Goal: Communication & Community: Answer question/provide support

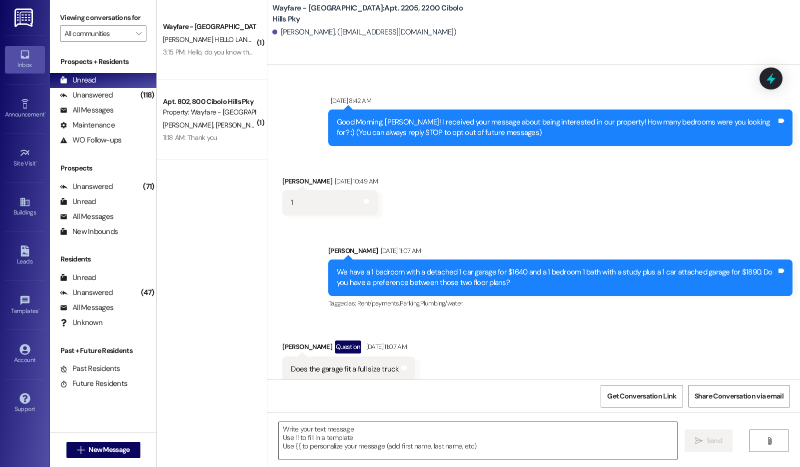
click at [213, 69] on div "Wayfare - Cibolo Hills Prospect B. Osmer HELLO LANDING 3:15 PM: Hello, do you k…" at bounding box center [212, 40] width 110 height 80
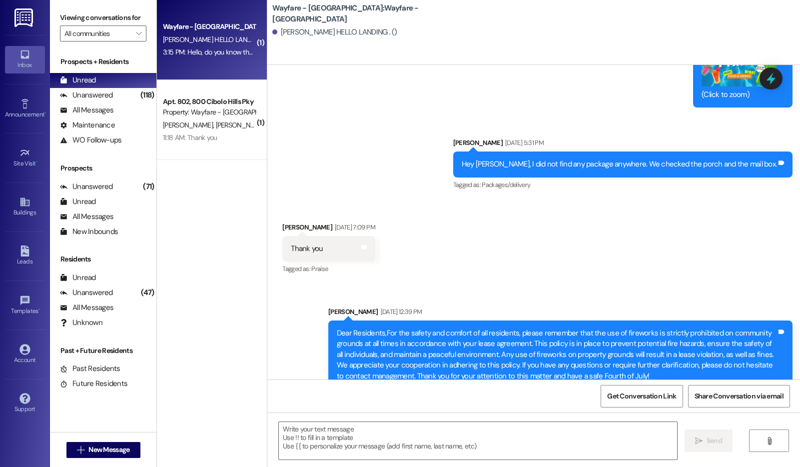
scroll to position [397, 0]
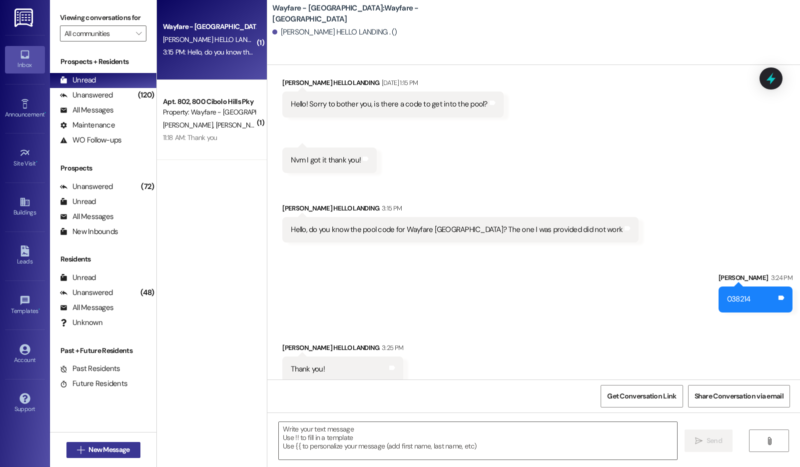
click at [106, 445] on span "New Message" at bounding box center [108, 449] width 41 height 10
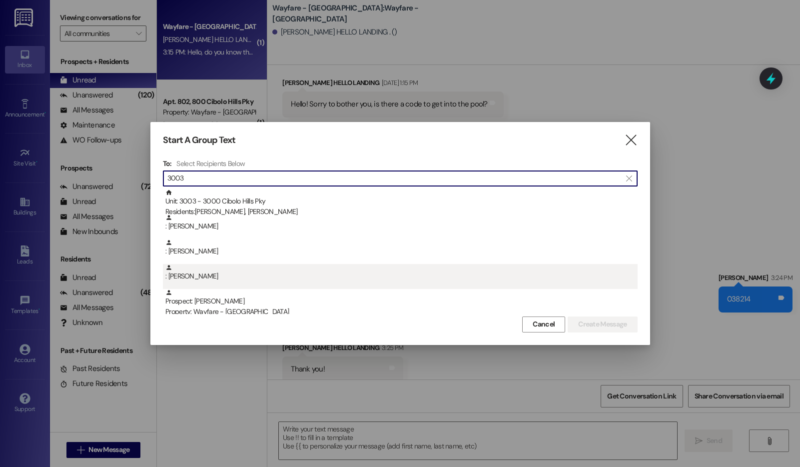
type input "3003"
click at [235, 273] on div ": Chelsea Thomas" at bounding box center [401, 272] width 472 height 17
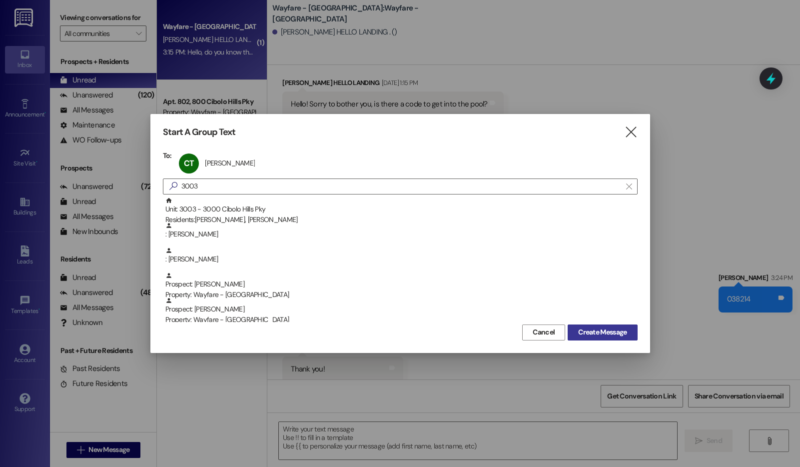
click at [606, 335] on span "Create Message" at bounding box center [602, 332] width 48 height 10
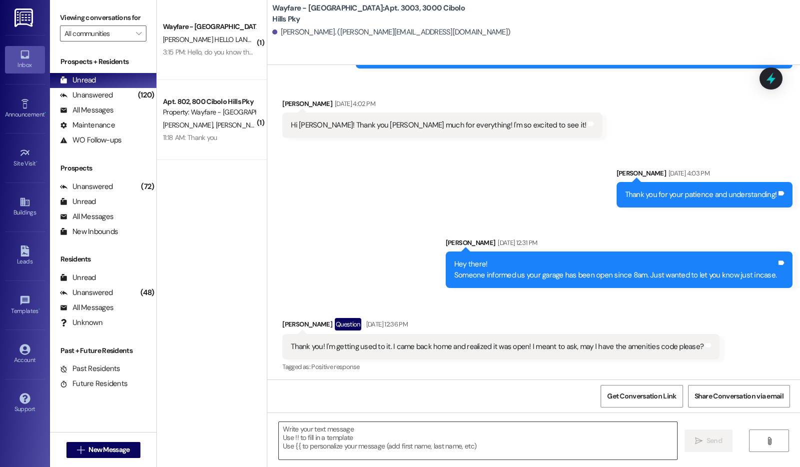
click at [422, 433] on textarea at bounding box center [478, 440] width 398 height 37
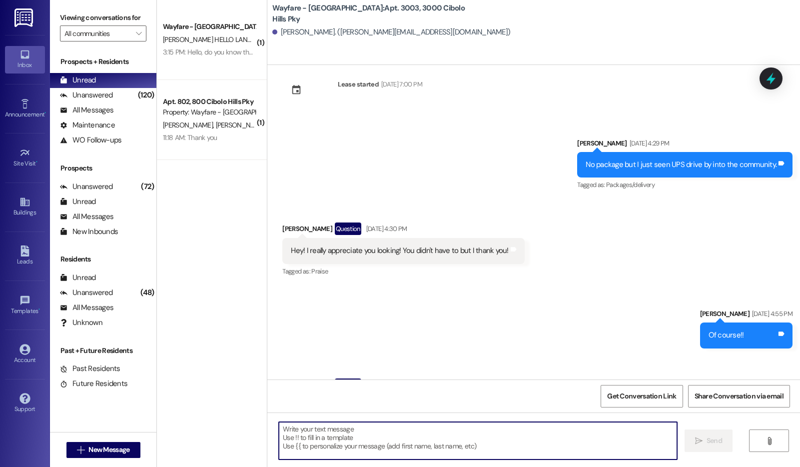
scroll to position [4306, 0]
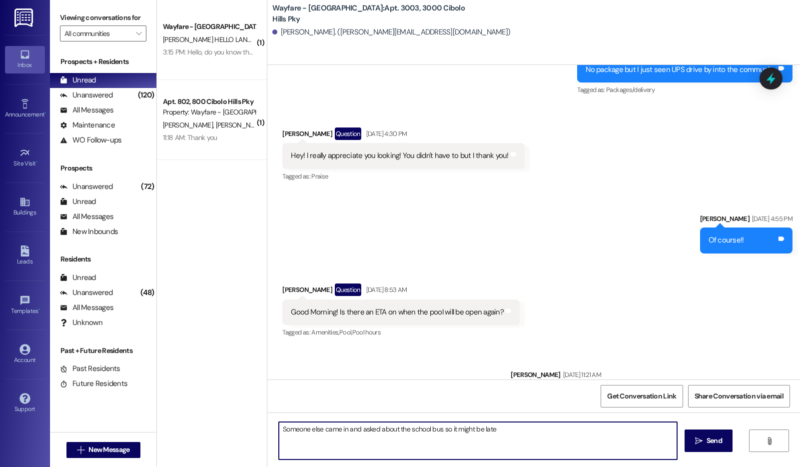
type textarea "Someone else came in and asked about the school bus so it might be late."
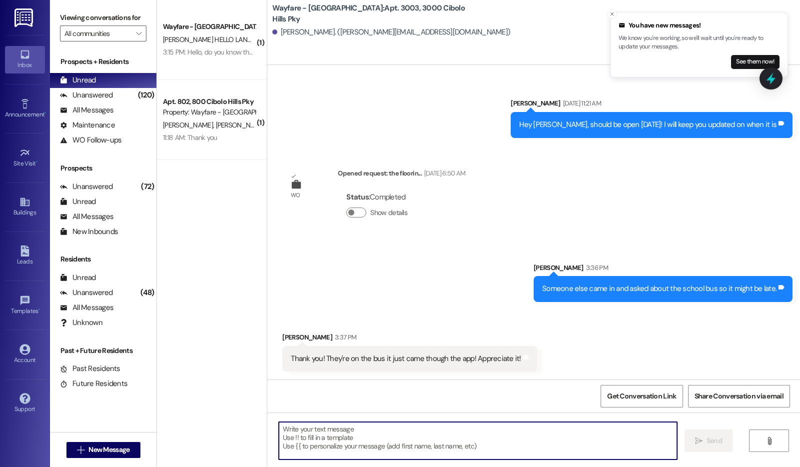
scroll to position [4609, 0]
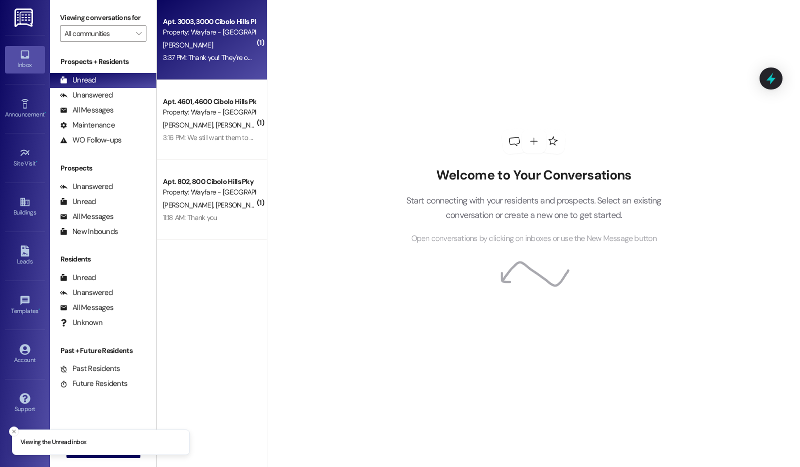
click at [229, 69] on div "Apt. 3003, [GEOGRAPHIC_DATA] Pky Property: Wayfare - [GEOGRAPHIC_DATA] [PERSON_…" at bounding box center [212, 40] width 110 height 80
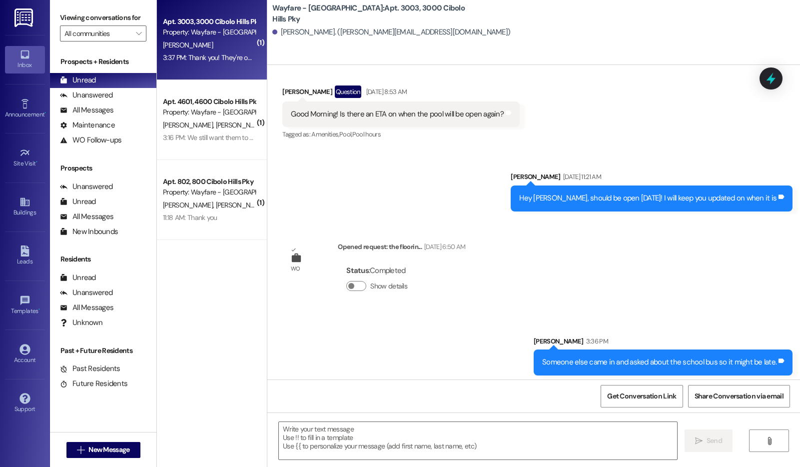
scroll to position [4624, 0]
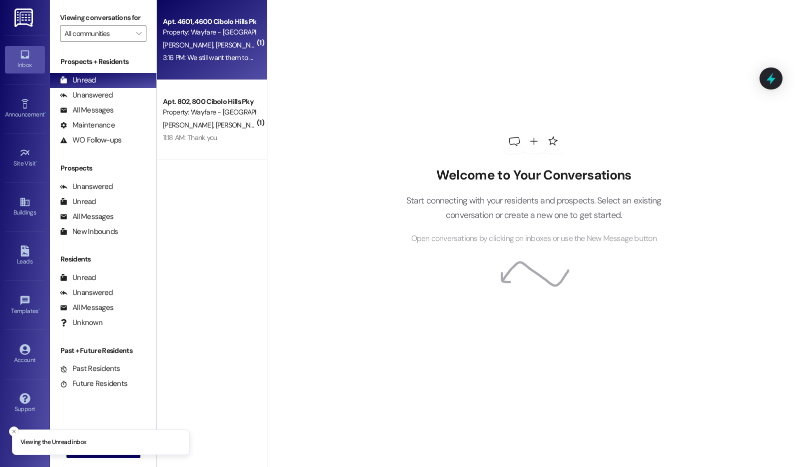
click at [162, 51] on div "3:16 PM: We still want them to come today just if they don't make it please let…" at bounding box center [209, 57] width 94 height 12
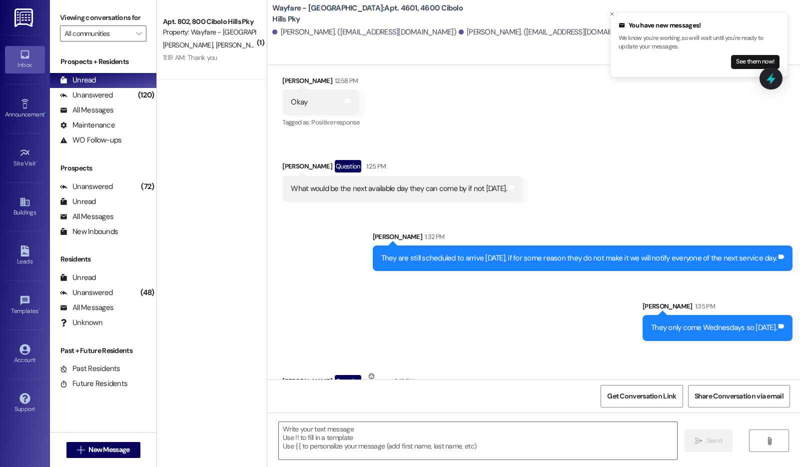
scroll to position [17156, 0]
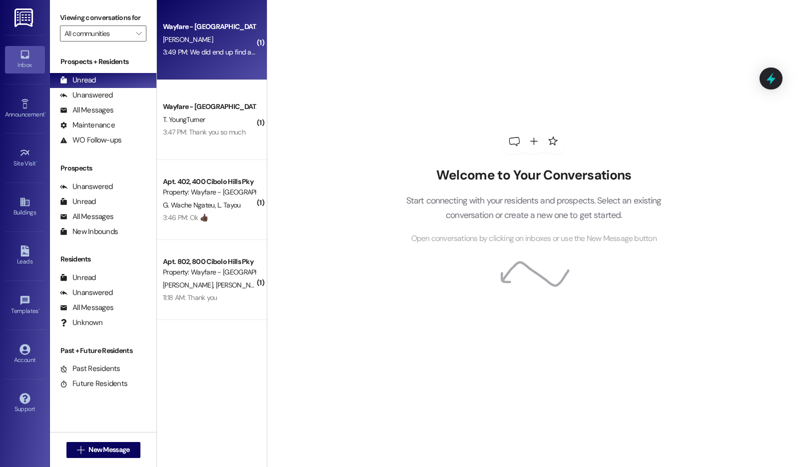
click at [181, 51] on div "3:49 PM: We did end up find a place thank you for your ur help we really did li…" at bounding box center [290, 51] width 255 height 9
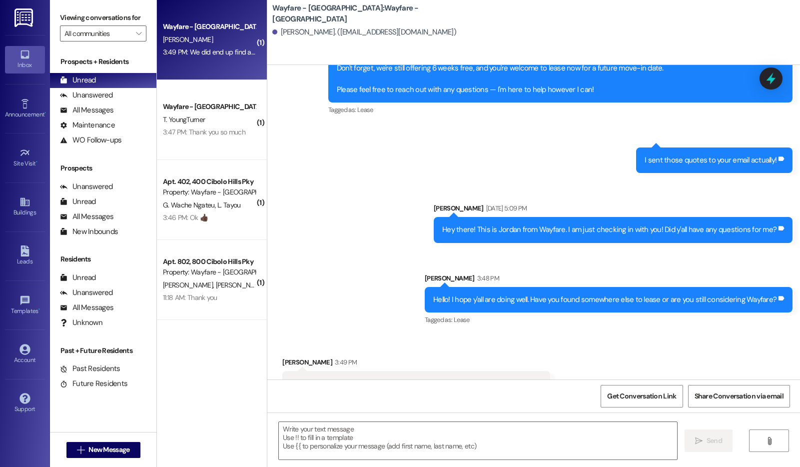
scroll to position [223, 0]
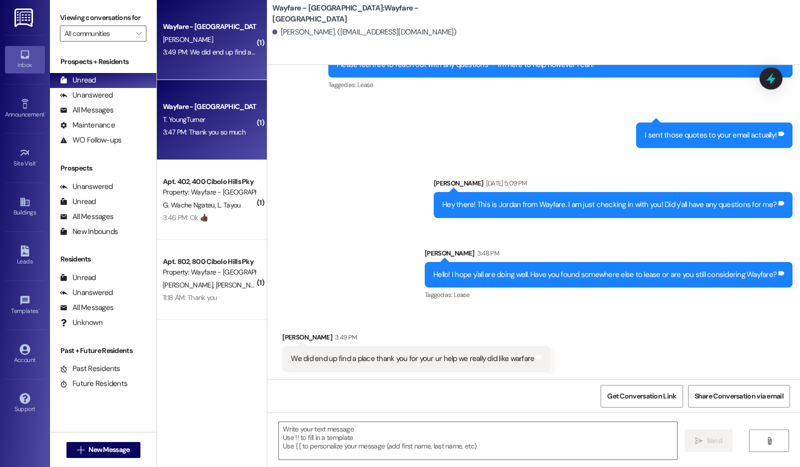
click at [212, 147] on div "Wayfare - Cibolo Hills Prospect T. YoungTurner 3:47 PM: Thank you so much 3:47 …" at bounding box center [212, 120] width 110 height 80
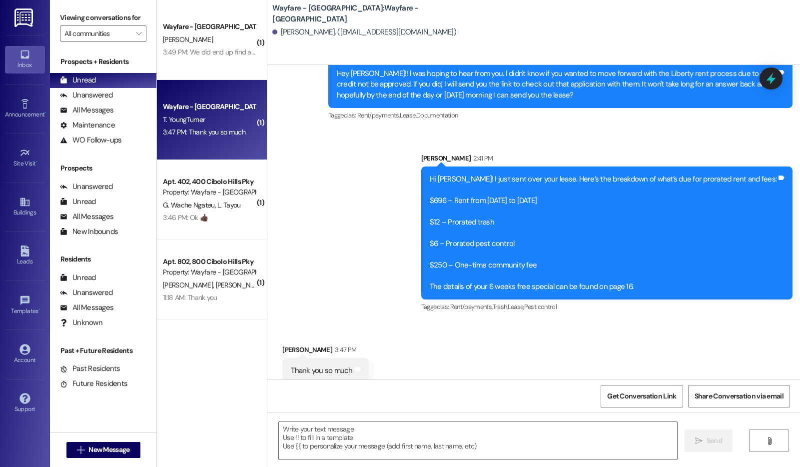
scroll to position [1216, 0]
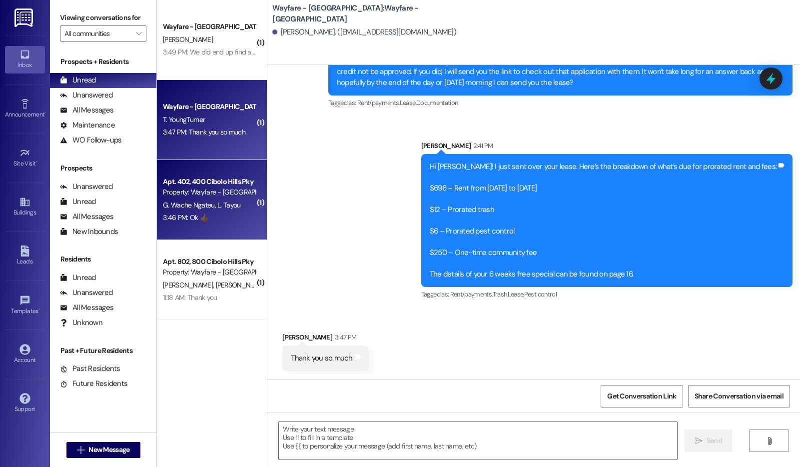
click at [190, 213] on div "3:46 PM: Ok 👍🏿 3:46 PM: Ok 👍🏿" at bounding box center [185, 217] width 45 height 9
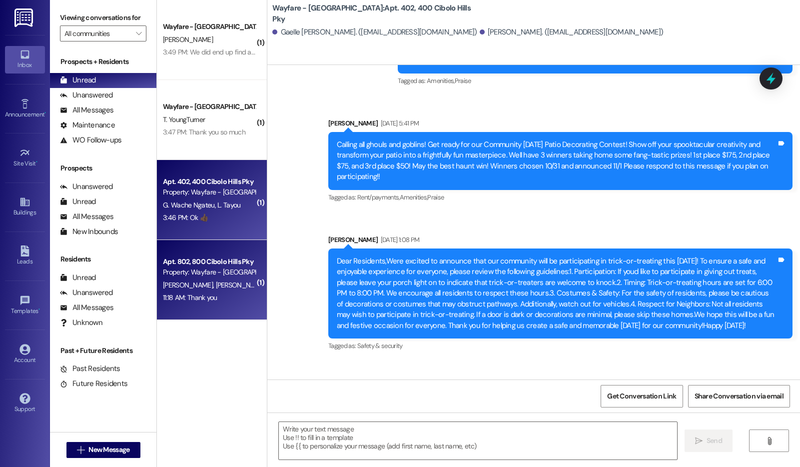
scroll to position [11325, 0]
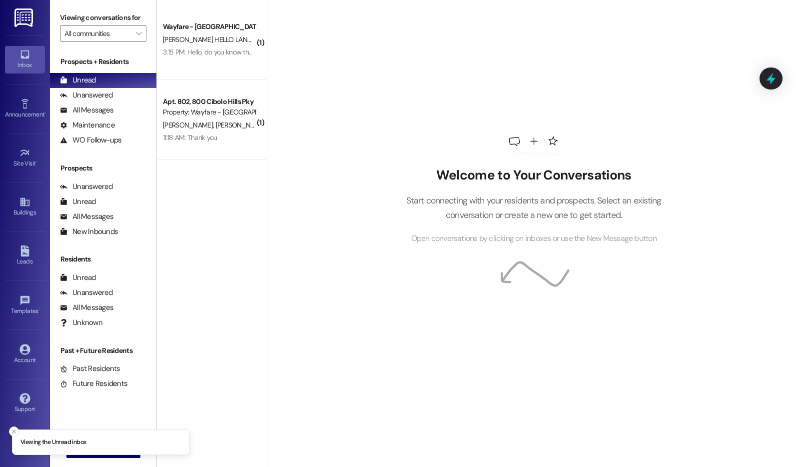
click at [186, 37] on span "B. Osmer HELLO LANDING" at bounding box center [213, 39] width 100 height 9
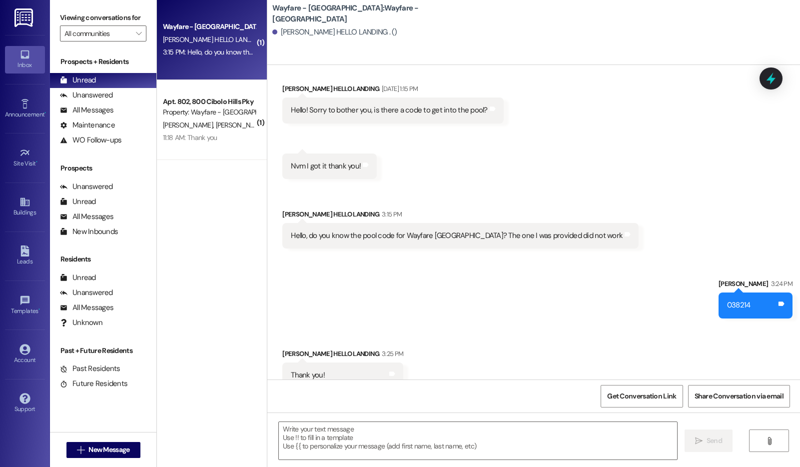
scroll to position [396, 0]
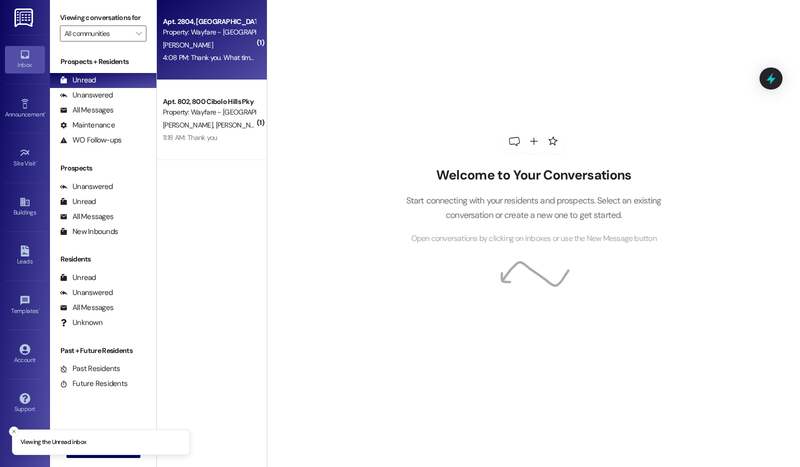
click at [213, 46] on div "[PERSON_NAME]" at bounding box center [209, 45] width 94 height 12
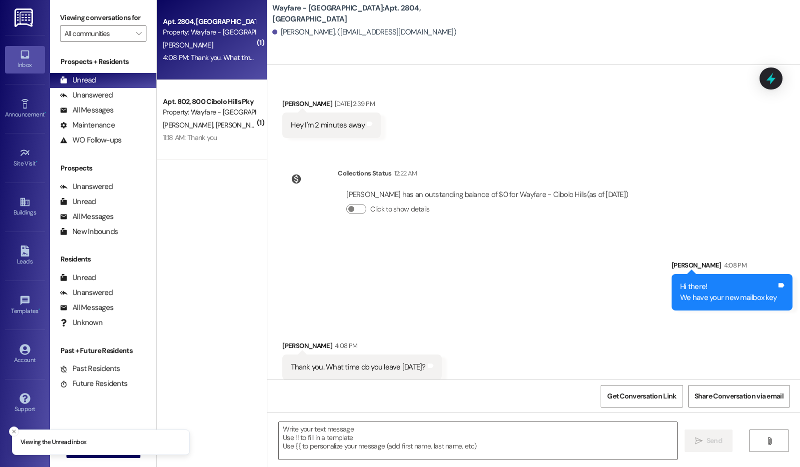
scroll to position [219, 0]
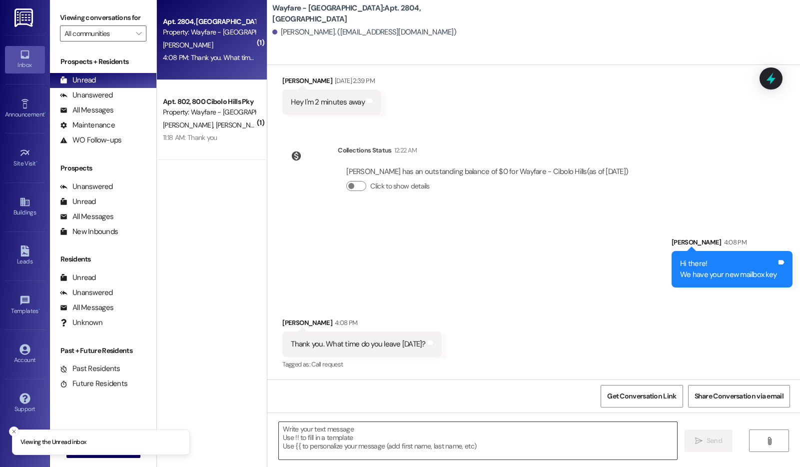
click at [406, 442] on textarea at bounding box center [478, 440] width 398 height 37
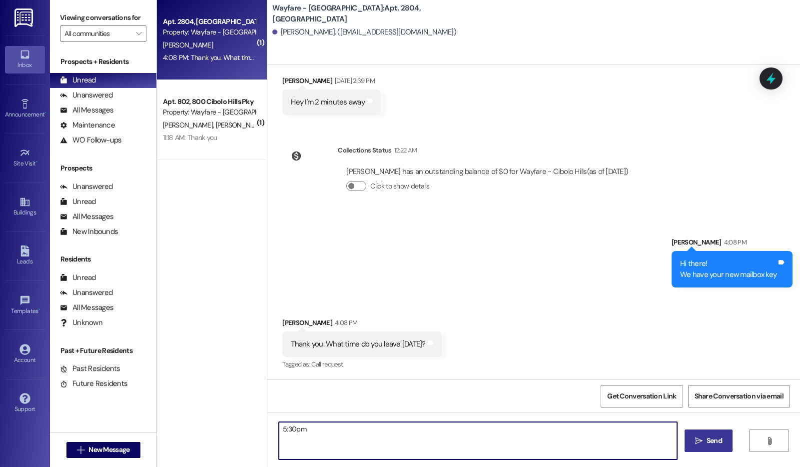
type textarea "5:30pm"
click at [721, 449] on button " Send" at bounding box center [709, 440] width 48 height 22
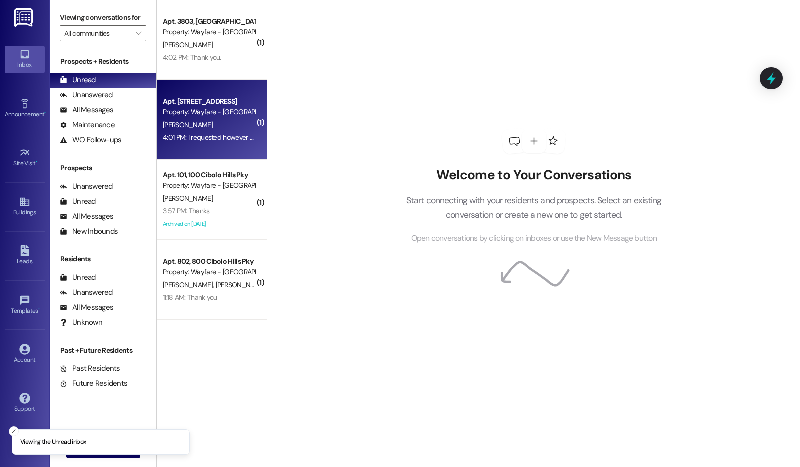
click at [224, 121] on div "[PERSON_NAME]" at bounding box center [209, 125] width 94 height 12
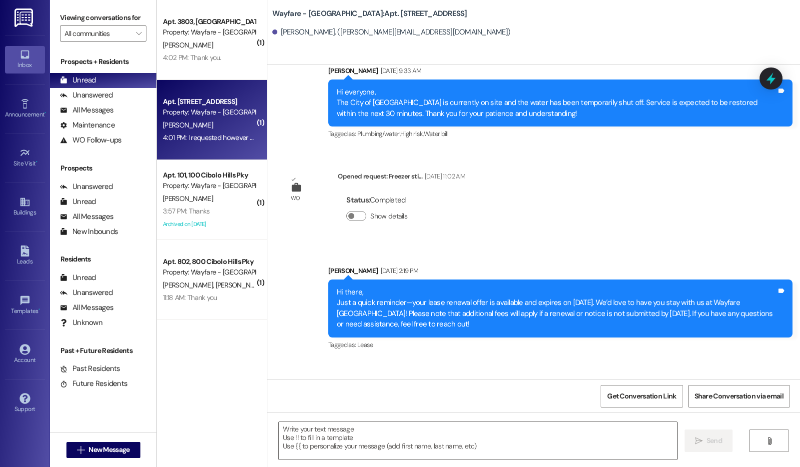
scroll to position [25828, 0]
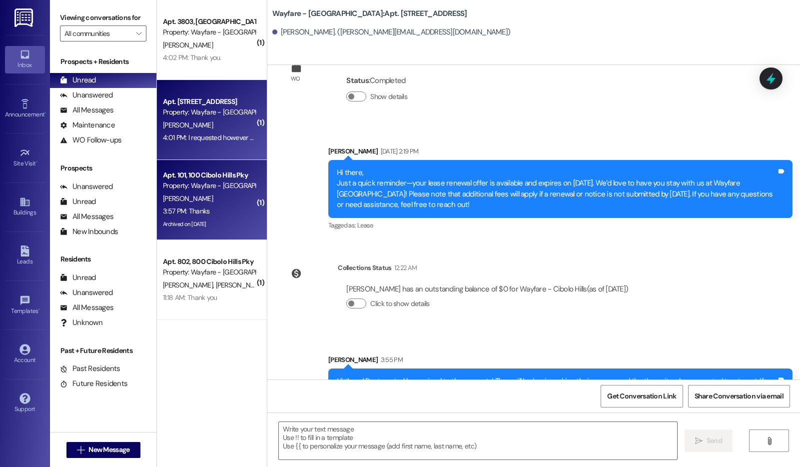
click at [250, 228] on div "Apt. 101, 100 Cibolo Hills Pky Property: Wayfare - Cibolo Hills L. Patterson 3:…" at bounding box center [212, 200] width 110 height 80
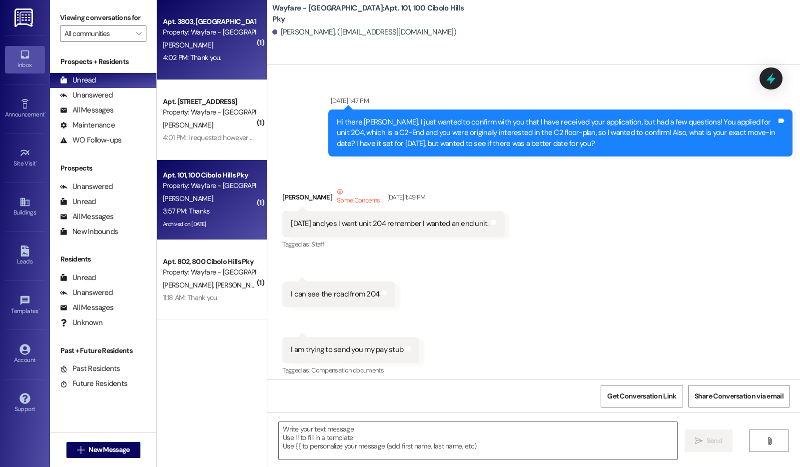
scroll to position [46455, 0]
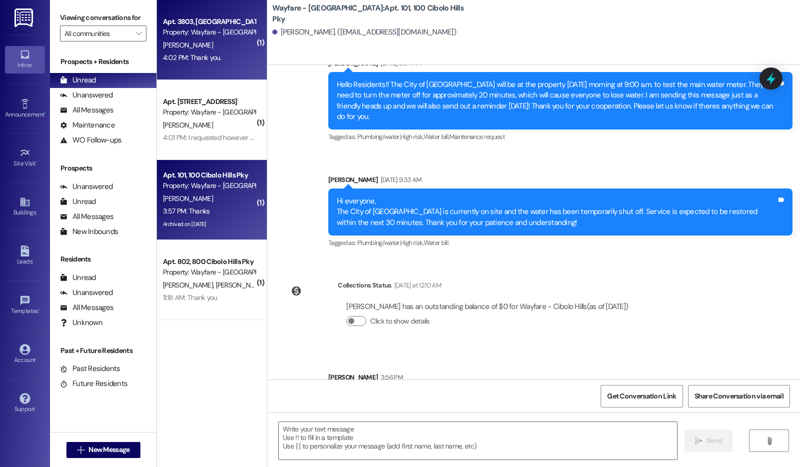
click at [227, 59] on div "4:02 PM: Thank you. 4:02 PM: Thank you." at bounding box center [209, 57] width 94 height 12
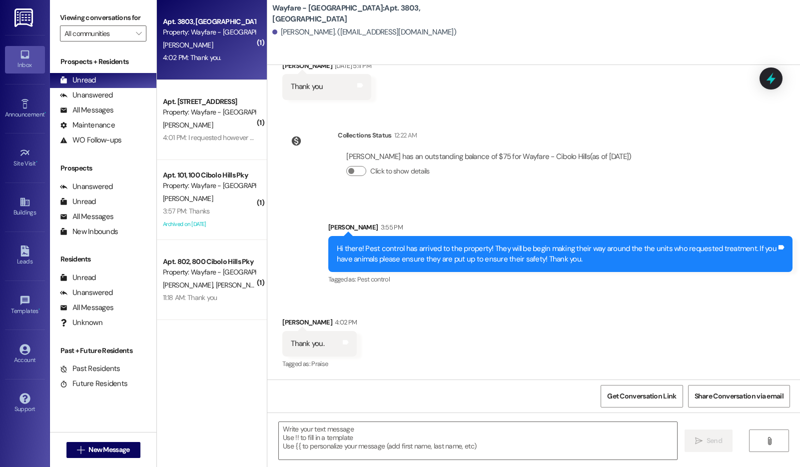
scroll to position [3594, 0]
click at [126, 455] on button " New Message" at bounding box center [103, 450] width 74 height 16
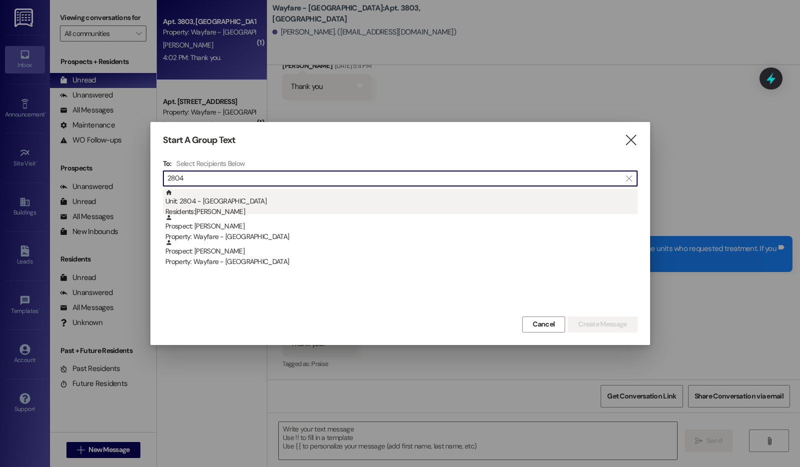
type input "2804"
click at [396, 205] on div "Unit: 2804 - 2800 Cibolo Hills Pky Residents: Joshua Slater" at bounding box center [401, 203] width 472 height 28
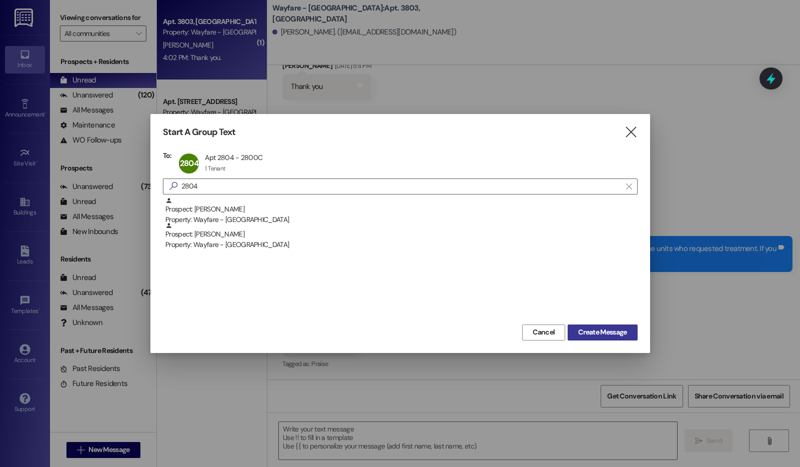
click at [599, 328] on span "Create Message" at bounding box center [602, 332] width 48 height 10
click at [593, 337] on span "Create Message" at bounding box center [602, 332] width 48 height 10
drag, startPoint x: 591, startPoint y: 328, endPoint x: 576, endPoint y: 331, distance: 15.8
click at [592, 328] on span "Create Message" at bounding box center [602, 332] width 48 height 10
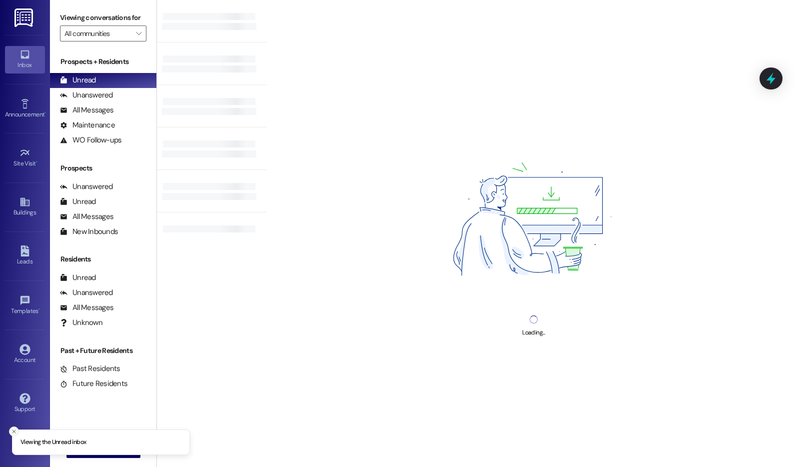
click at [10, 434] on button "Close toast" at bounding box center [14, 431] width 10 height 10
click at [79, 448] on icon "" at bounding box center [80, 450] width 7 height 8
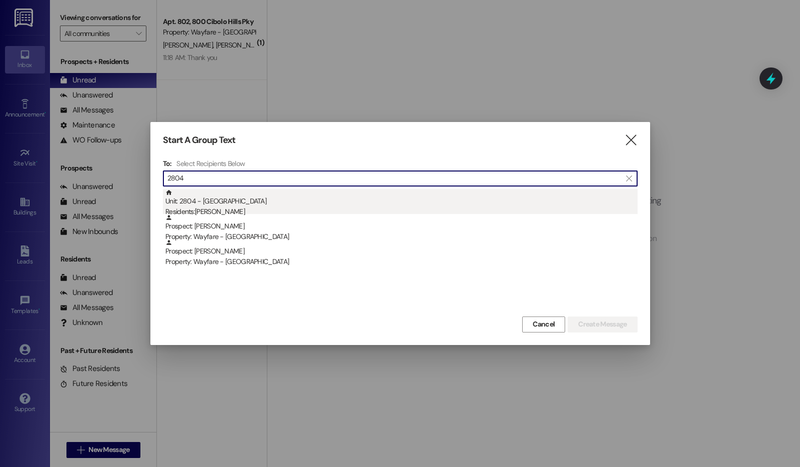
type input "2804"
click at [278, 196] on div "Unit: 2804 - [GEOGRAPHIC_DATA] Pky Residents: [PERSON_NAME]" at bounding box center [401, 203] width 472 height 28
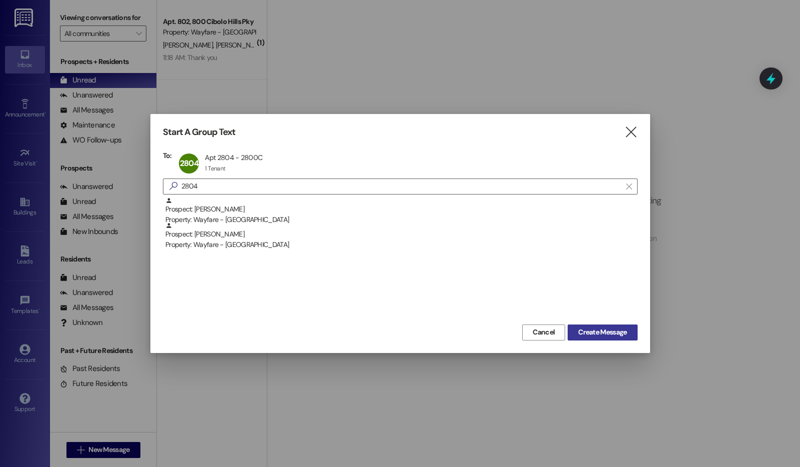
click at [581, 335] on span "Create Message" at bounding box center [602, 332] width 48 height 10
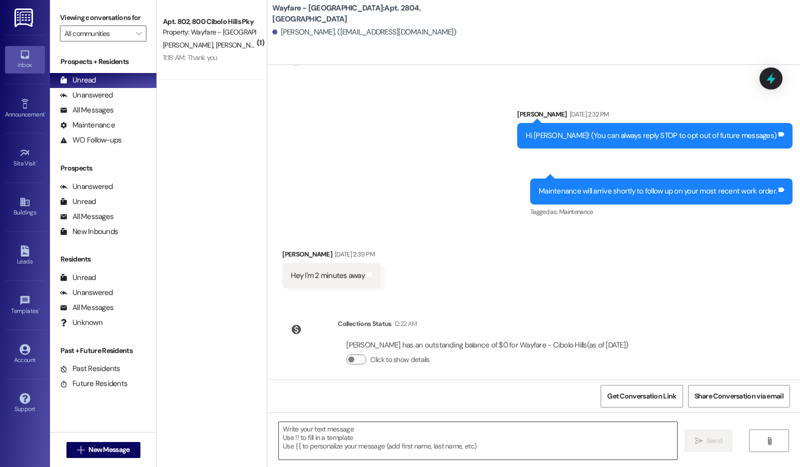
scroll to position [54, 0]
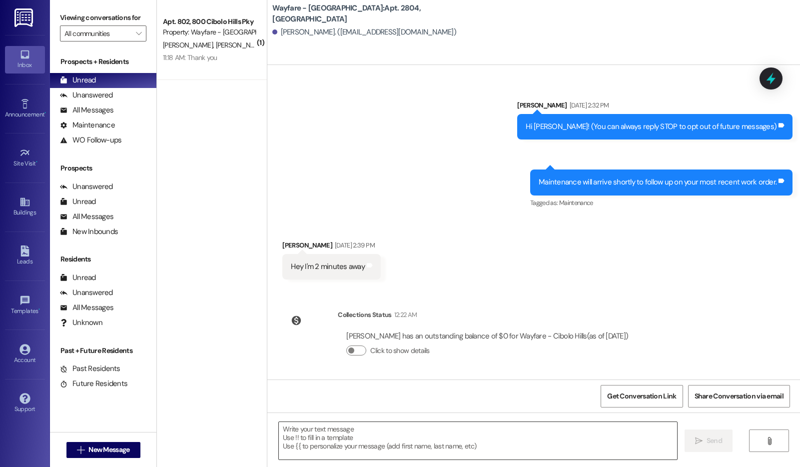
click at [398, 436] on textarea at bounding box center [478, 440] width 398 height 37
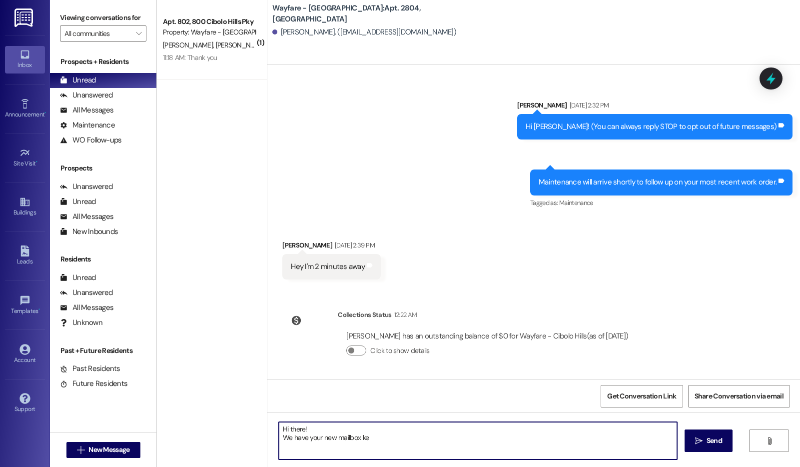
type textarea "Hi there! We have your new mailbox key"
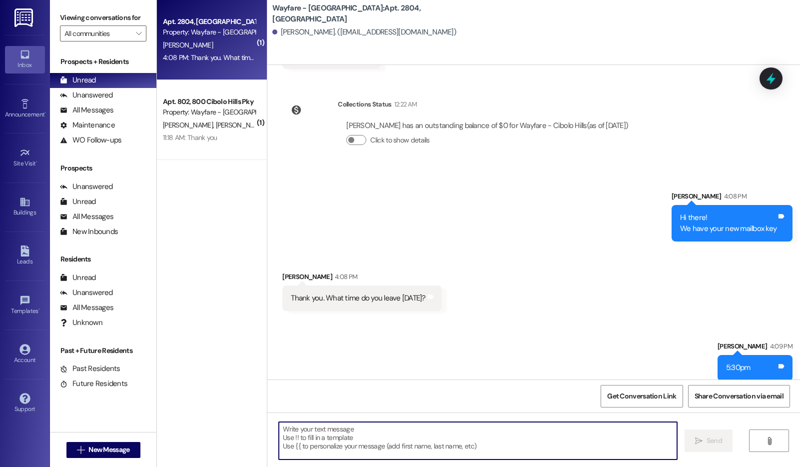
scroll to position [274, 0]
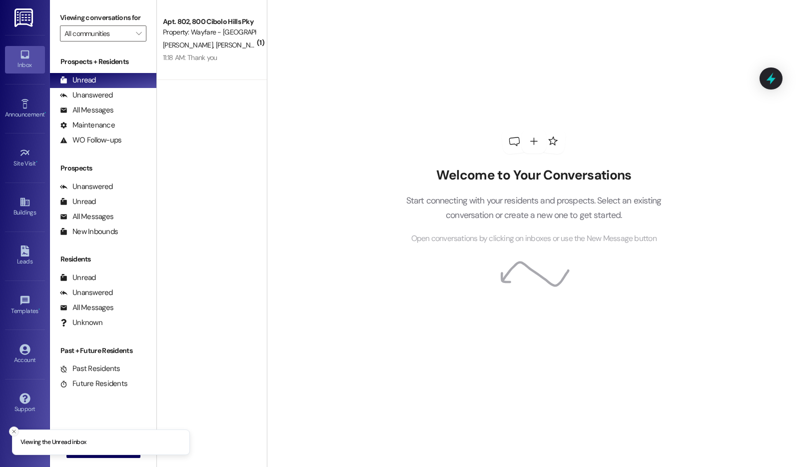
click at [13, 431] on line "Close toast" at bounding box center [13, 431] width 3 height 3
click at [117, 444] on span "New Message" at bounding box center [108, 449] width 41 height 10
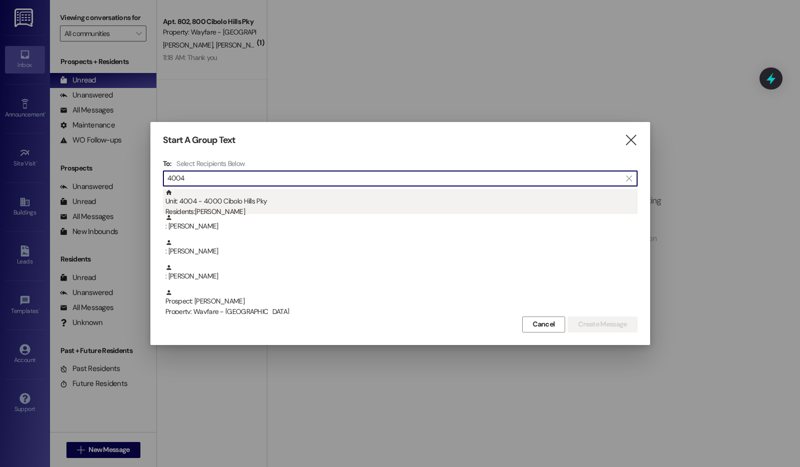
type input "4004"
click at [249, 204] on div "Unit: 4004 - 4000 Cibolo Hills Pky Residents: [PERSON_NAME]" at bounding box center [401, 203] width 472 height 28
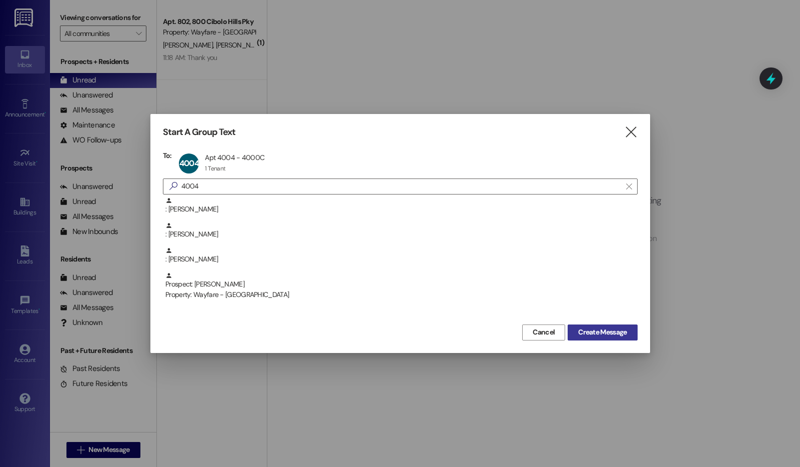
click at [613, 328] on span "Create Message" at bounding box center [602, 332] width 48 height 10
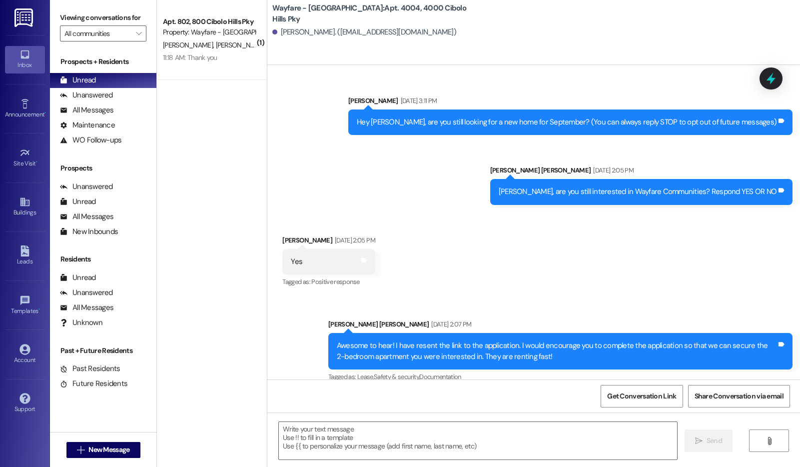
scroll to position [2931, 0]
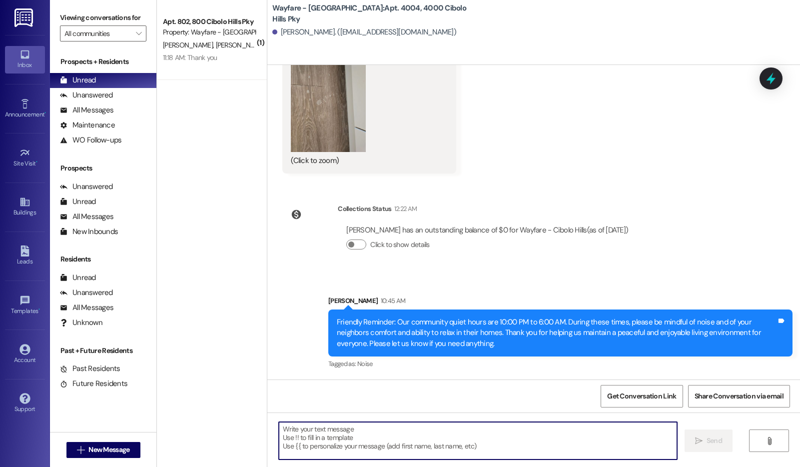
click at [497, 449] on textarea at bounding box center [478, 440] width 398 height 37
type textarea "Hi Sandra! Tomorrow can"
drag, startPoint x: 394, startPoint y: 445, endPoint x: 196, endPoint y: 423, distance: 199.1
click at [196, 423] on div "( 1 ) Apt. 802, 800 Cibolo Hills Pky Property: Wayfare - Cibolo Hills J. Nelson…" at bounding box center [478, 233] width 643 height 467
click at [422, 451] on textarea at bounding box center [478, 440] width 398 height 37
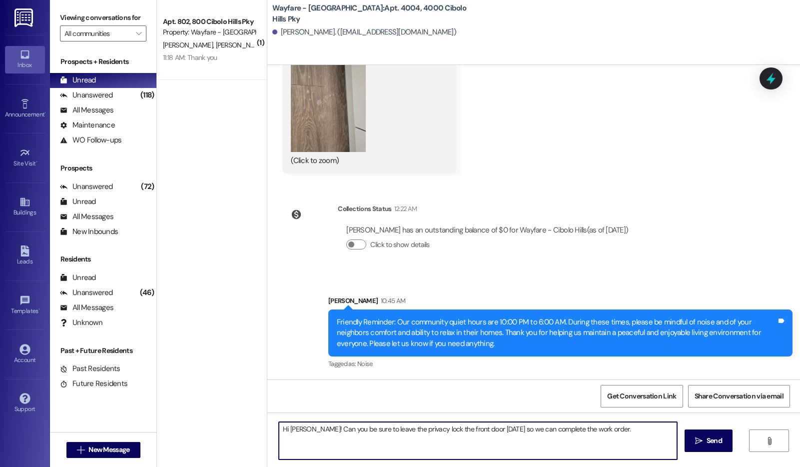
type textarea "Hi Sandra! Can you be sure to leave the privacy lock the front door tomorrow so…"
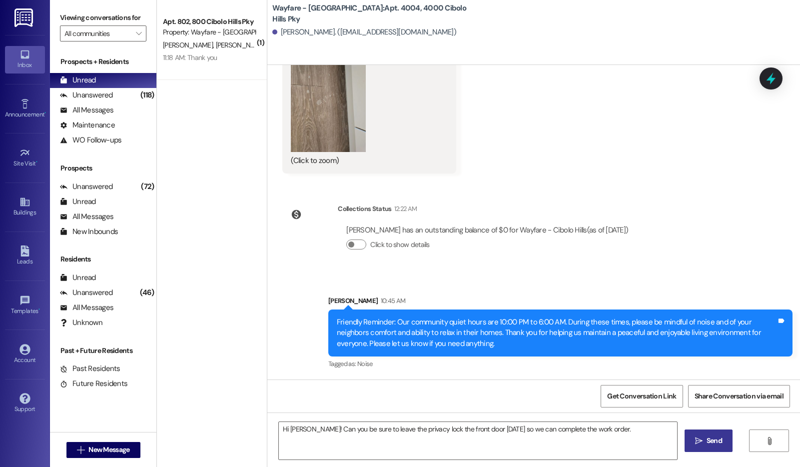
click at [701, 441] on icon "" at bounding box center [698, 441] width 7 height 8
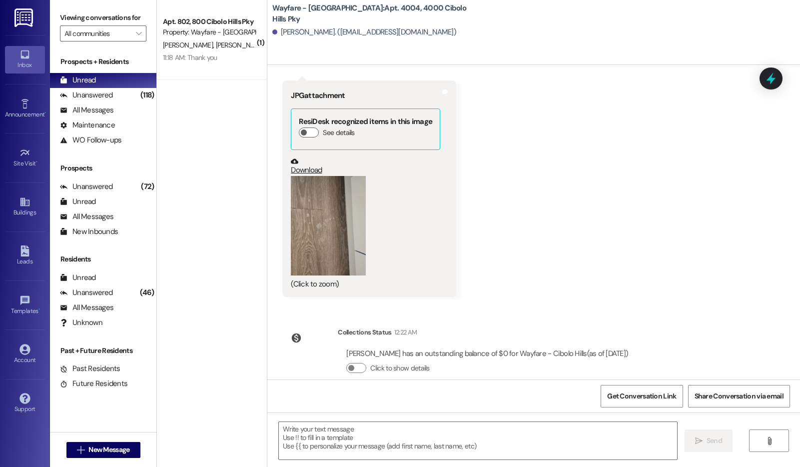
scroll to position [2732, 0]
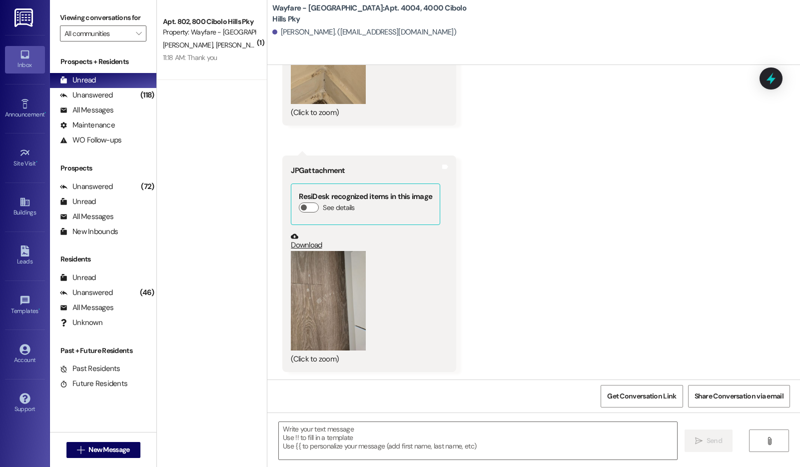
click at [800, 447] on html "Inbox Go to Inbox Announcement • Send A Text Announcement Site Visit • Go to Si…" at bounding box center [400, 233] width 800 height 467
